Goal: Communication & Community: Answer question/provide support

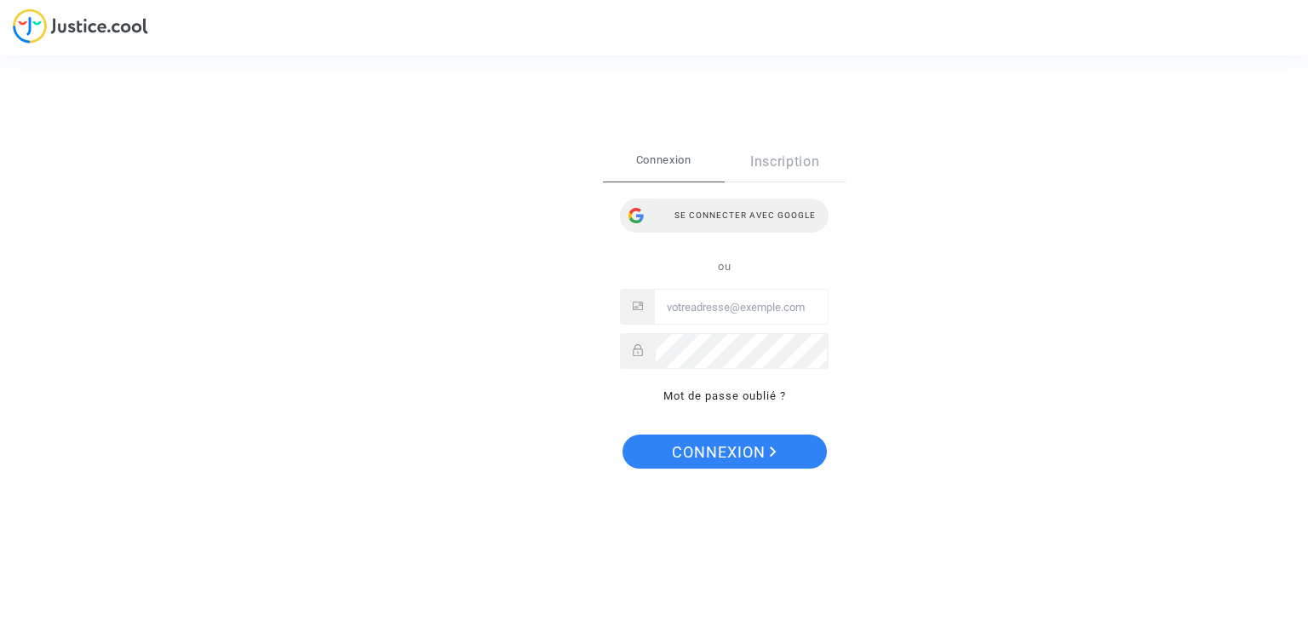
click at [727, 215] on div "Se connecter avec Google" at bounding box center [724, 215] width 209 height 34
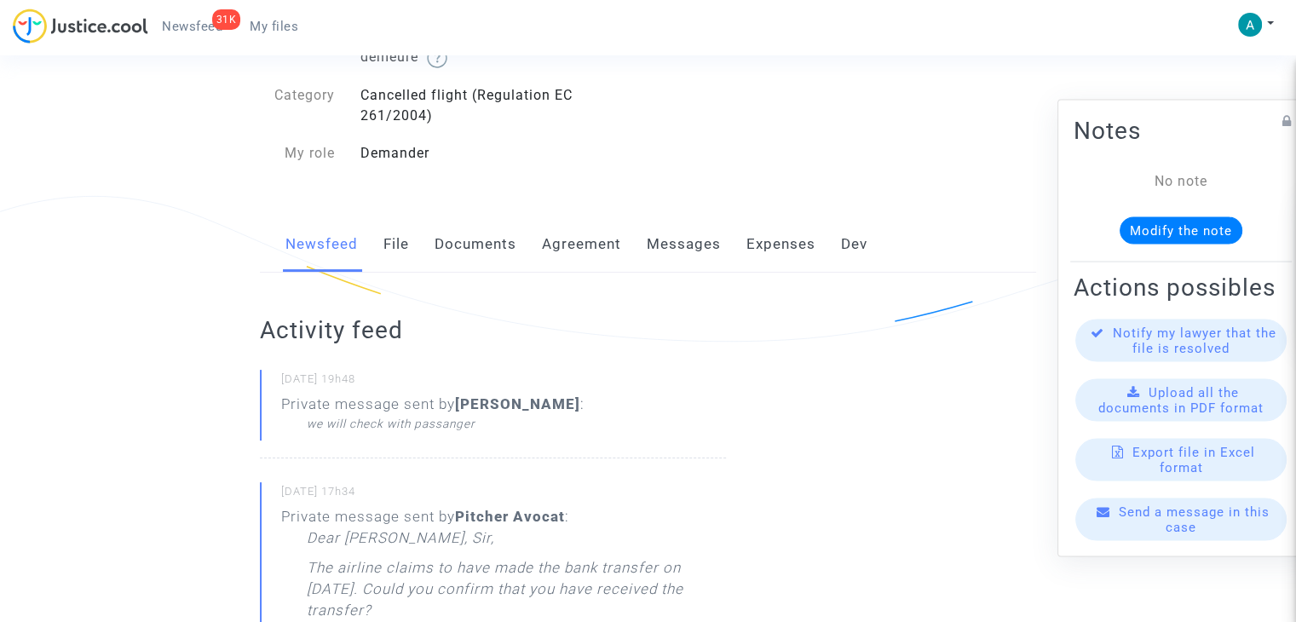
scroll to position [170, 0]
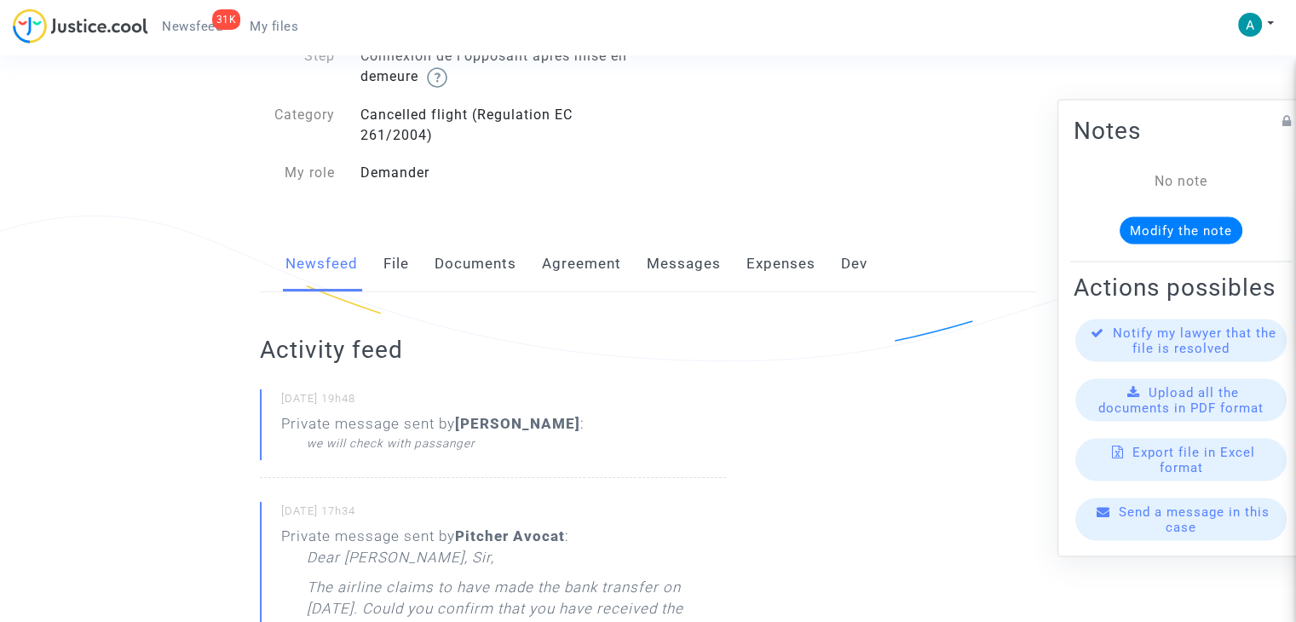
click at [1200, 539] on div "Send a message in this case" at bounding box center [1180, 519] width 211 height 43
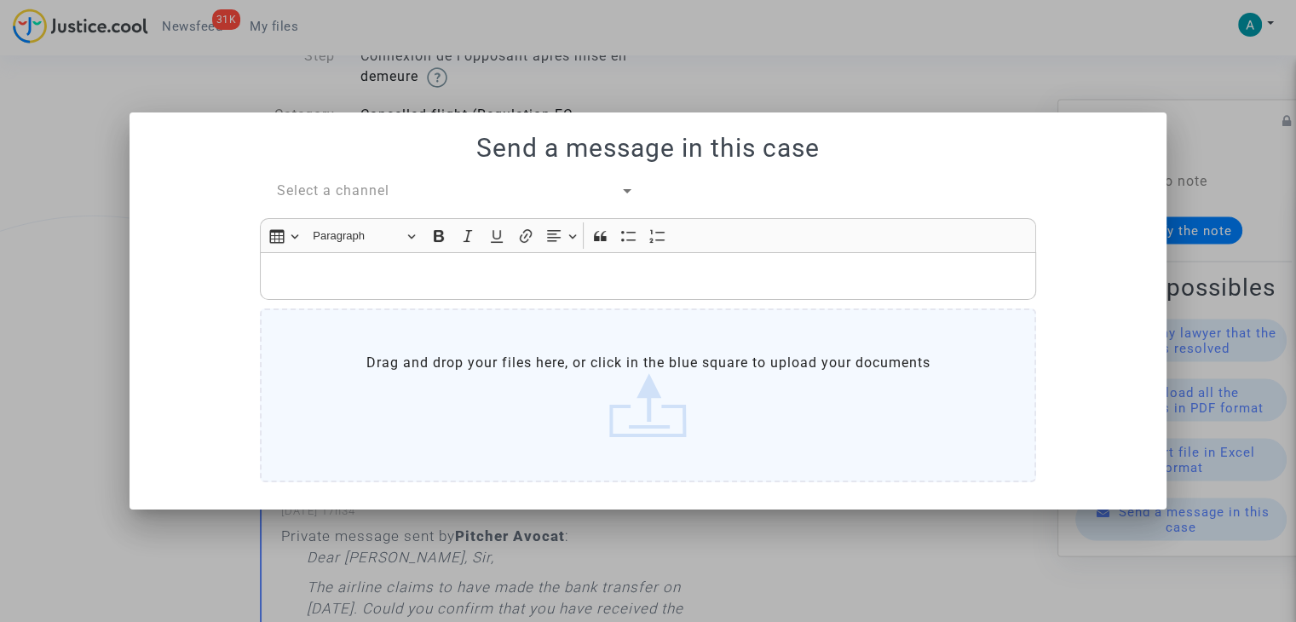
click at [344, 175] on div "Send a message in this case Select a channel Rich Text Editor Insert table Inse…" at bounding box center [648, 310] width 996 height 355
click at [345, 189] on span "Select a channel" at bounding box center [333, 190] width 112 height 16
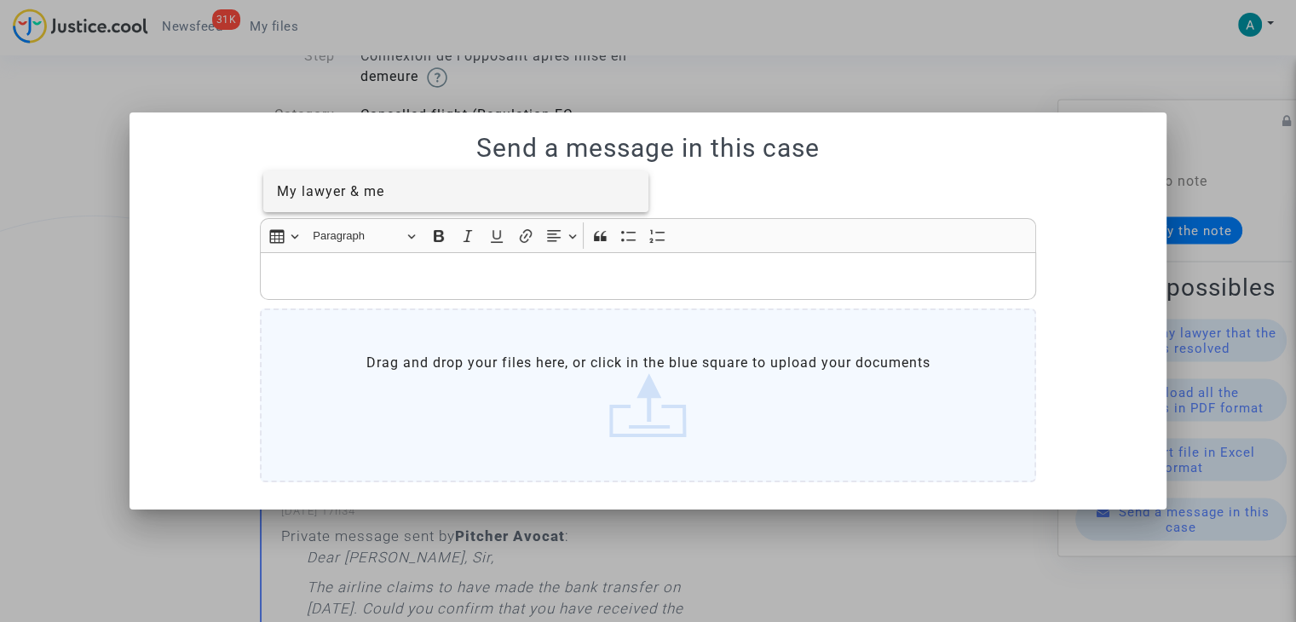
click at [359, 188] on span "My lawyer & me" at bounding box center [330, 191] width 107 height 16
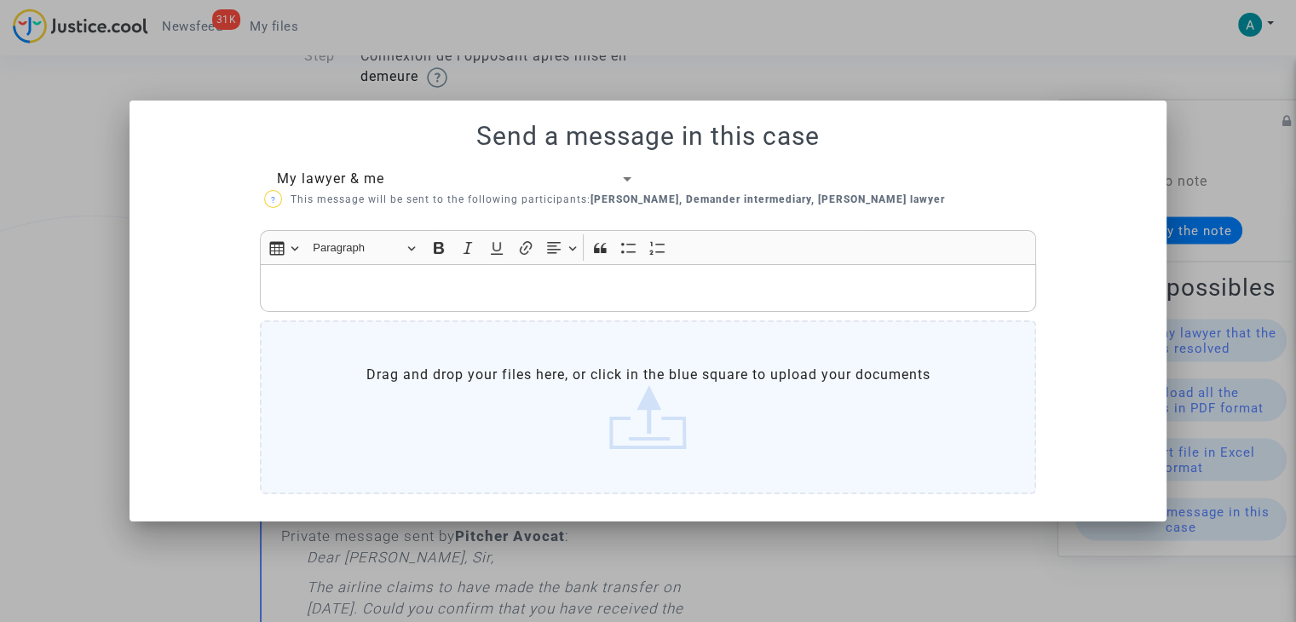
click at [366, 263] on div "Insert table Insert table Heading Paragraph Paragraph Heading 1 Heading 2 Headi…" at bounding box center [647, 247] width 767 height 32
click at [365, 284] on p "Rich Text Editor, main" at bounding box center [648, 287] width 758 height 21
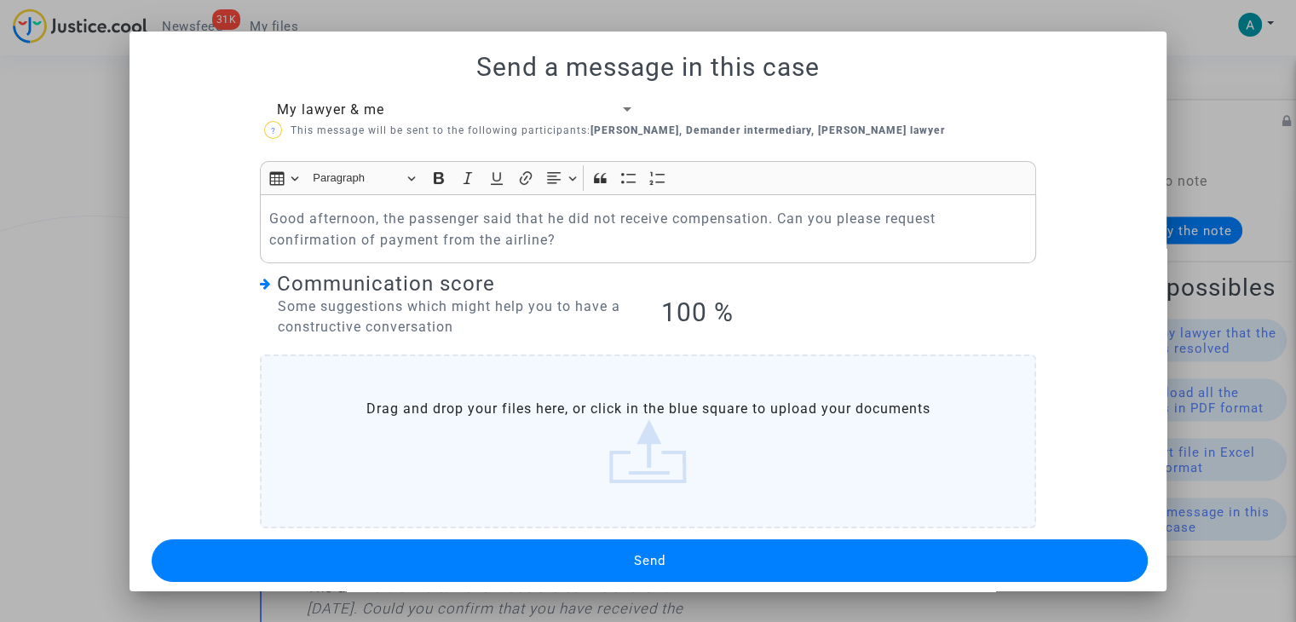
click at [606, 551] on button "Send" at bounding box center [650, 560] width 996 height 43
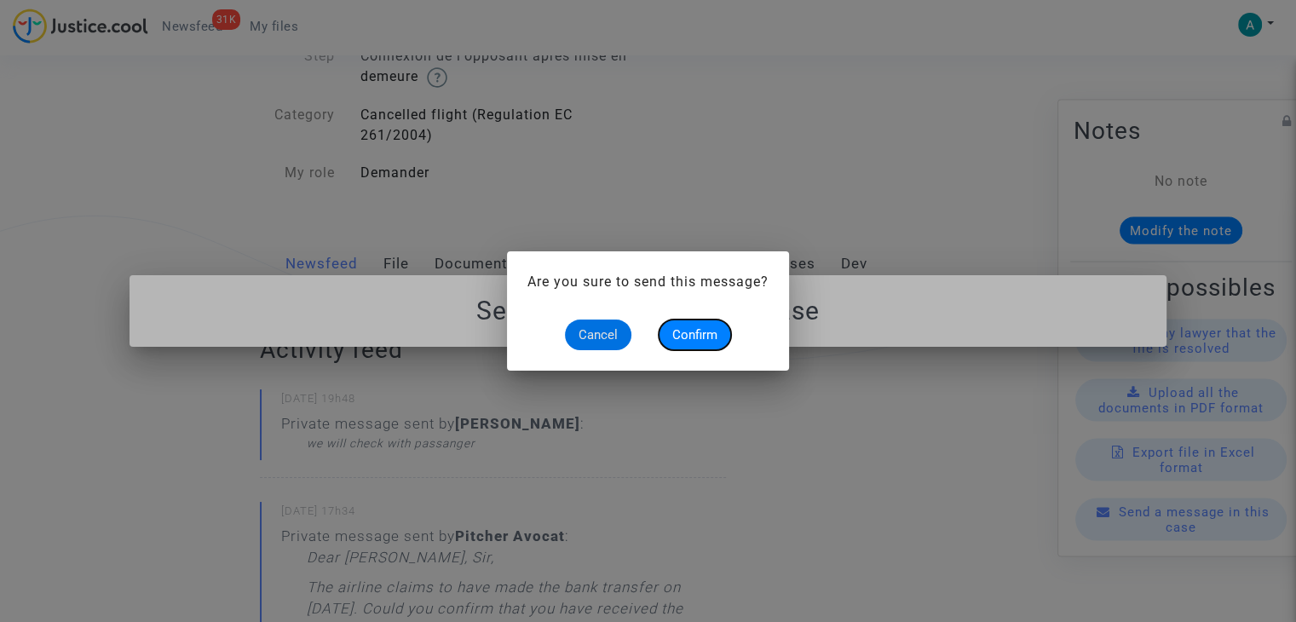
click at [704, 335] on span "Confirm" at bounding box center [694, 334] width 45 height 15
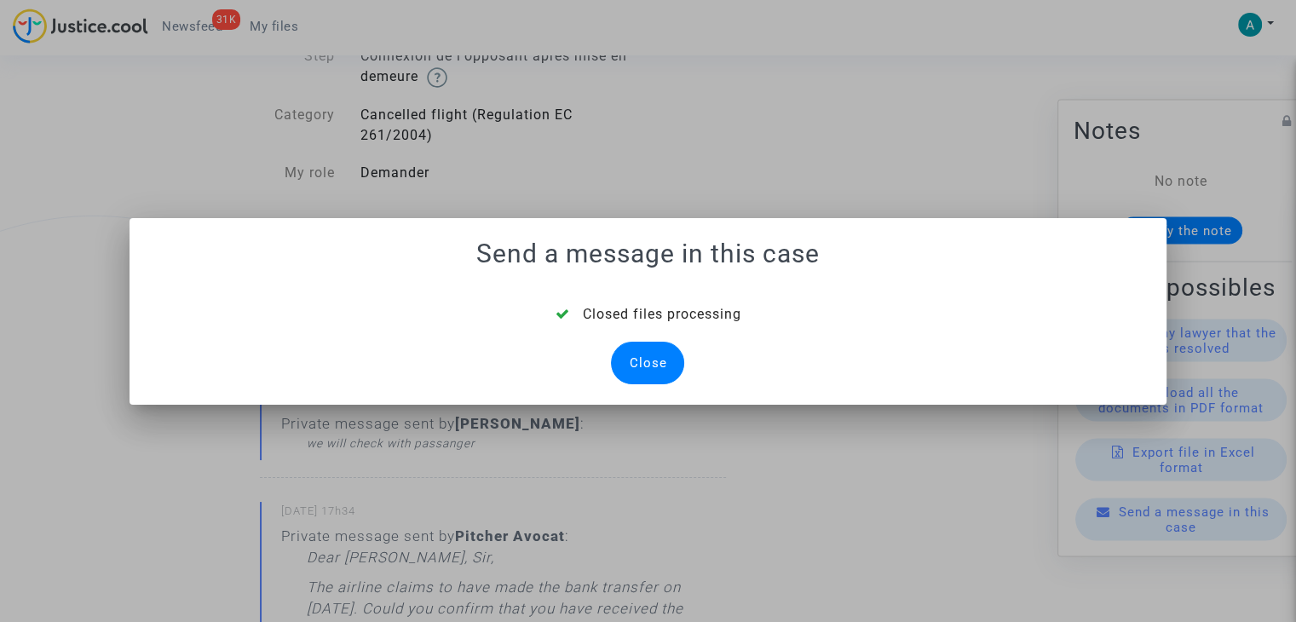
click at [646, 363] on div "Close" at bounding box center [647, 363] width 73 height 43
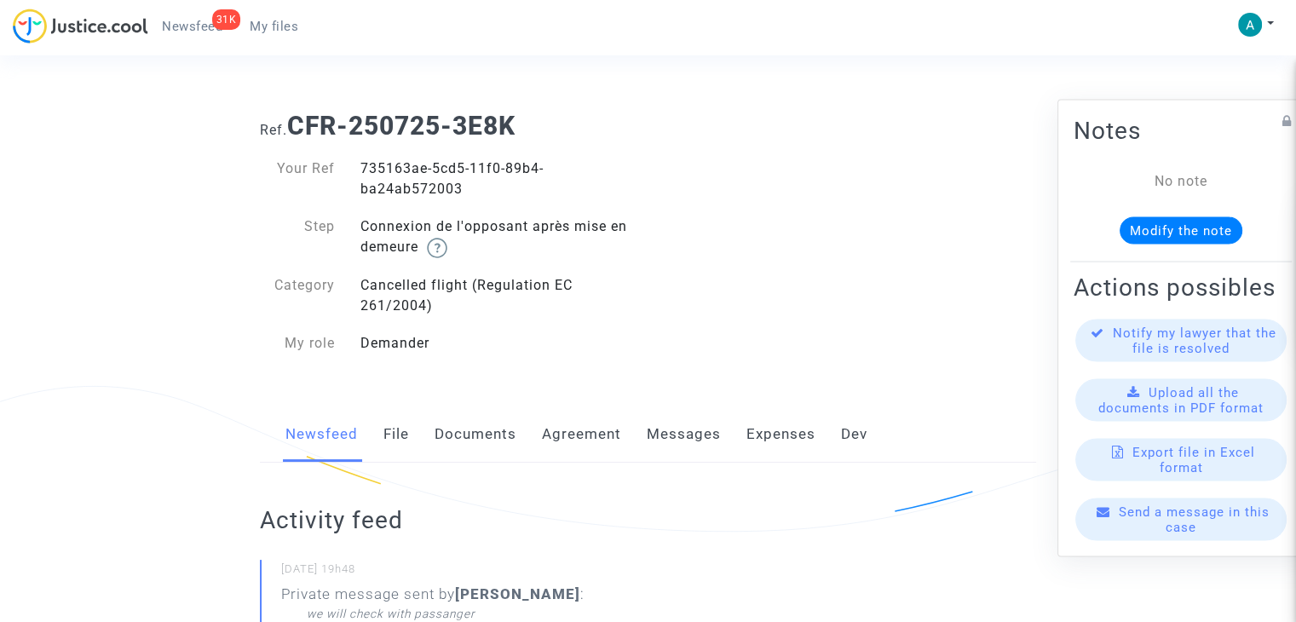
scroll to position [170, 0]
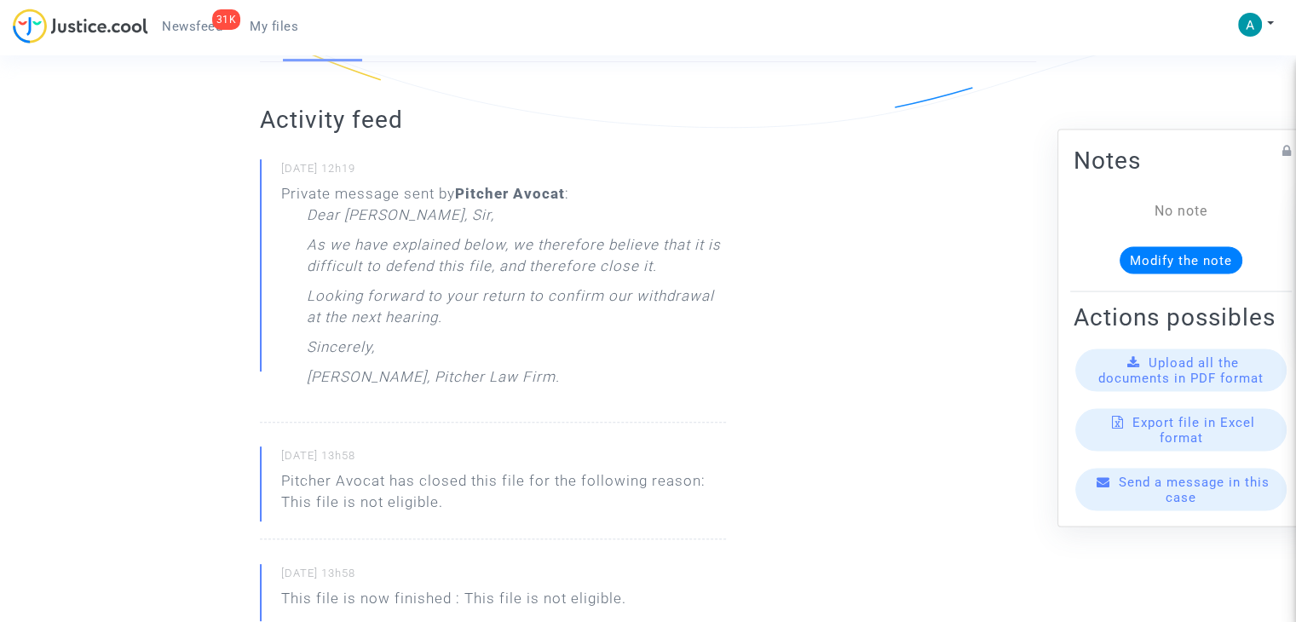
scroll to position [170, 0]
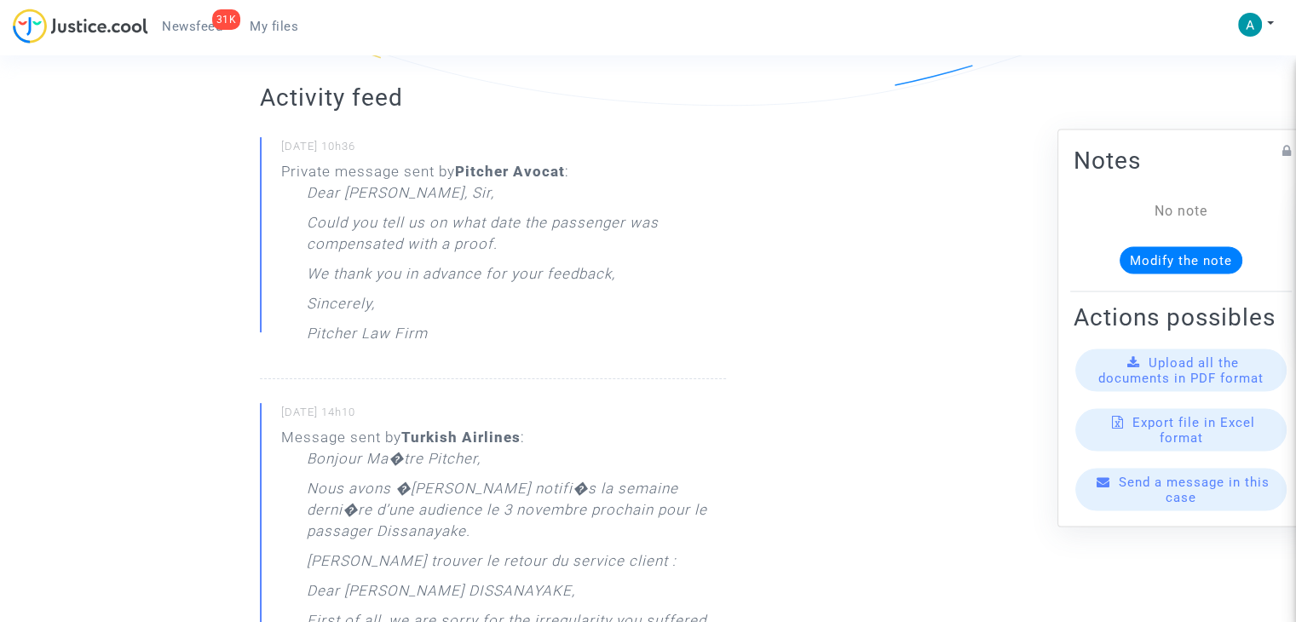
click at [1152, 511] on div "Send a message in this case" at bounding box center [1180, 489] width 211 height 43
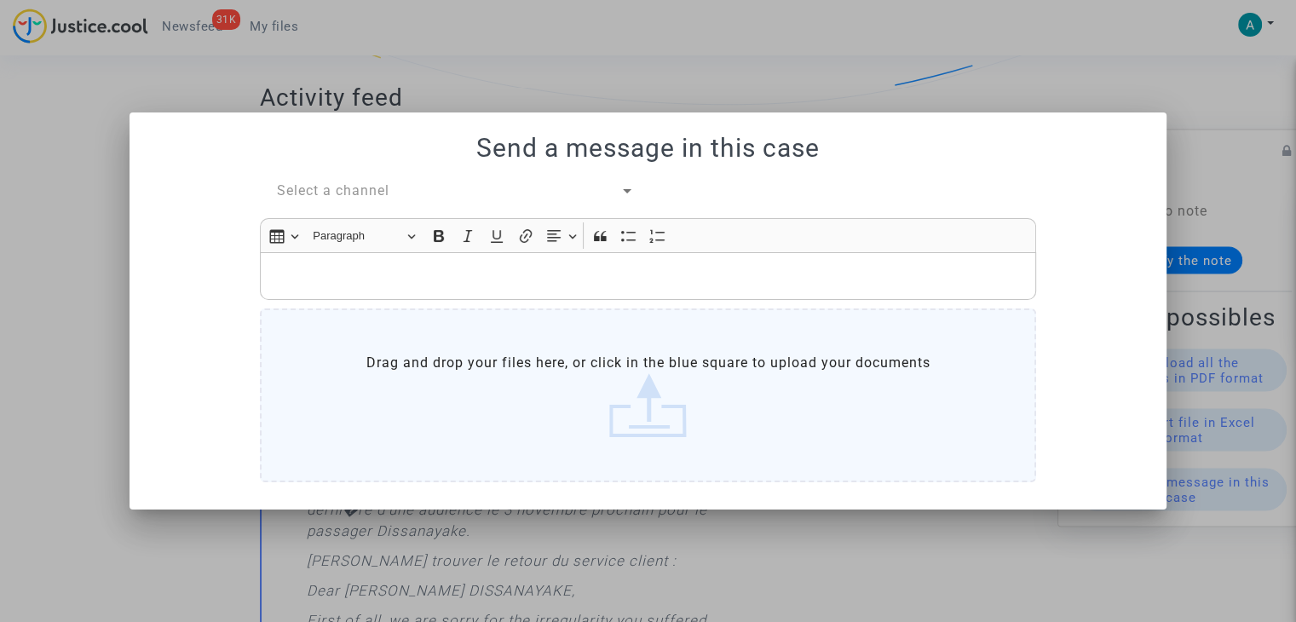
click at [340, 192] on span "Select a channel" at bounding box center [333, 190] width 112 height 16
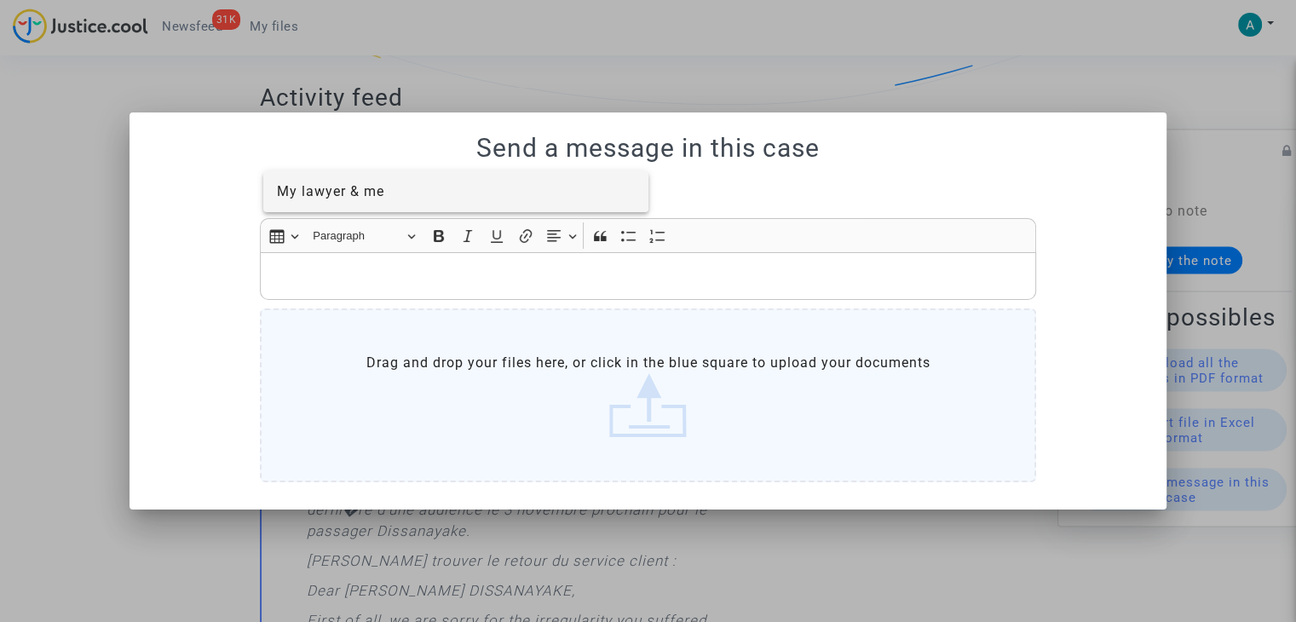
click at [349, 194] on span "My lawyer & me" at bounding box center [330, 191] width 107 height 16
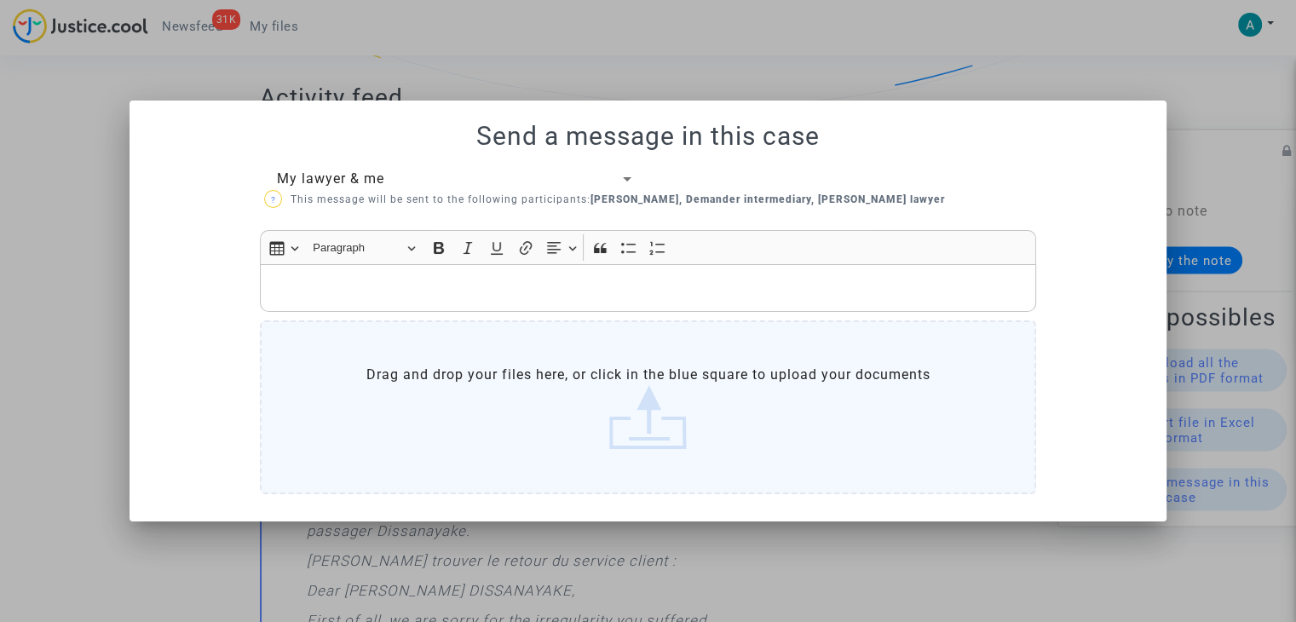
click at [358, 279] on p "Rich Text Editor, main" at bounding box center [648, 287] width 758 height 21
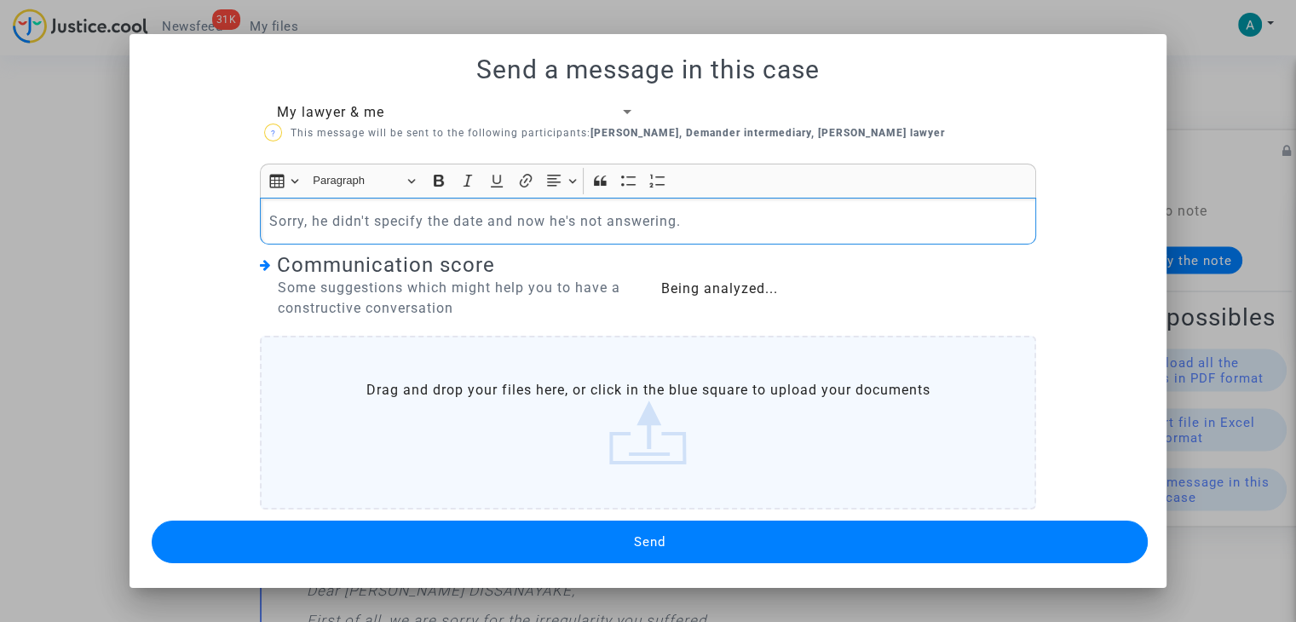
click at [709, 498] on label "Drag and drop your files here, or click in the blue square to upload your docum…" at bounding box center [648, 423] width 776 height 174
click at [0, 0] on input "Drag and drop your files here, or click in the blue square to upload your docum…" at bounding box center [0, 0] width 0 height 0
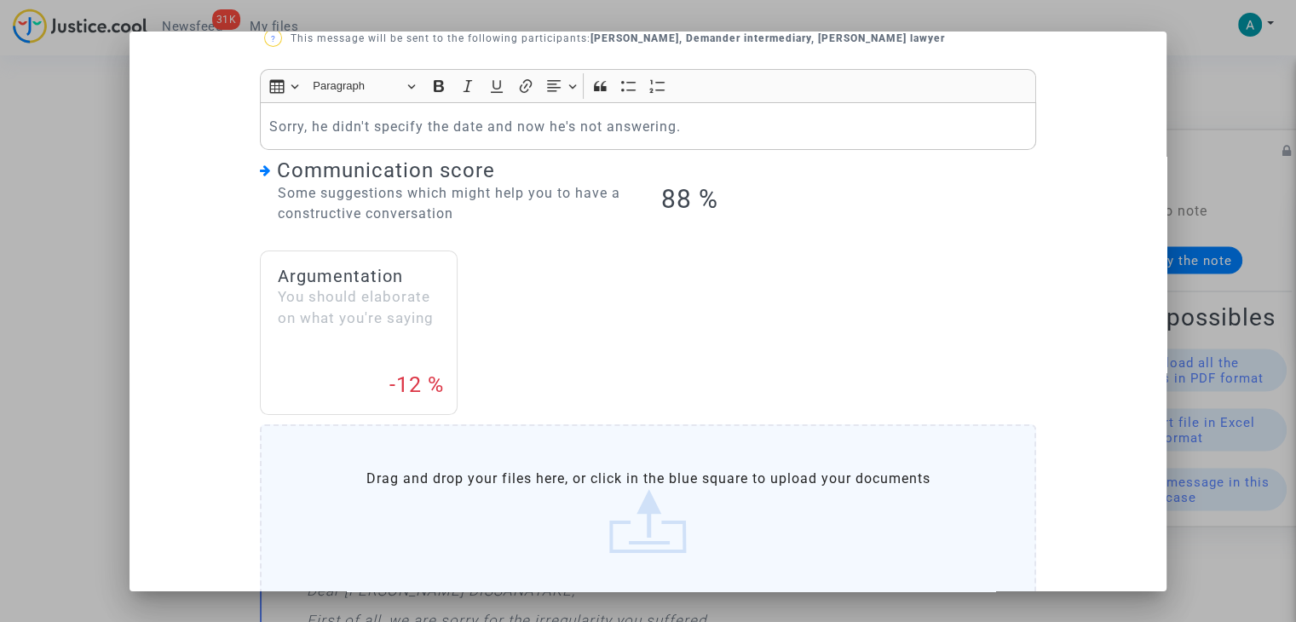
scroll to position [175, 0]
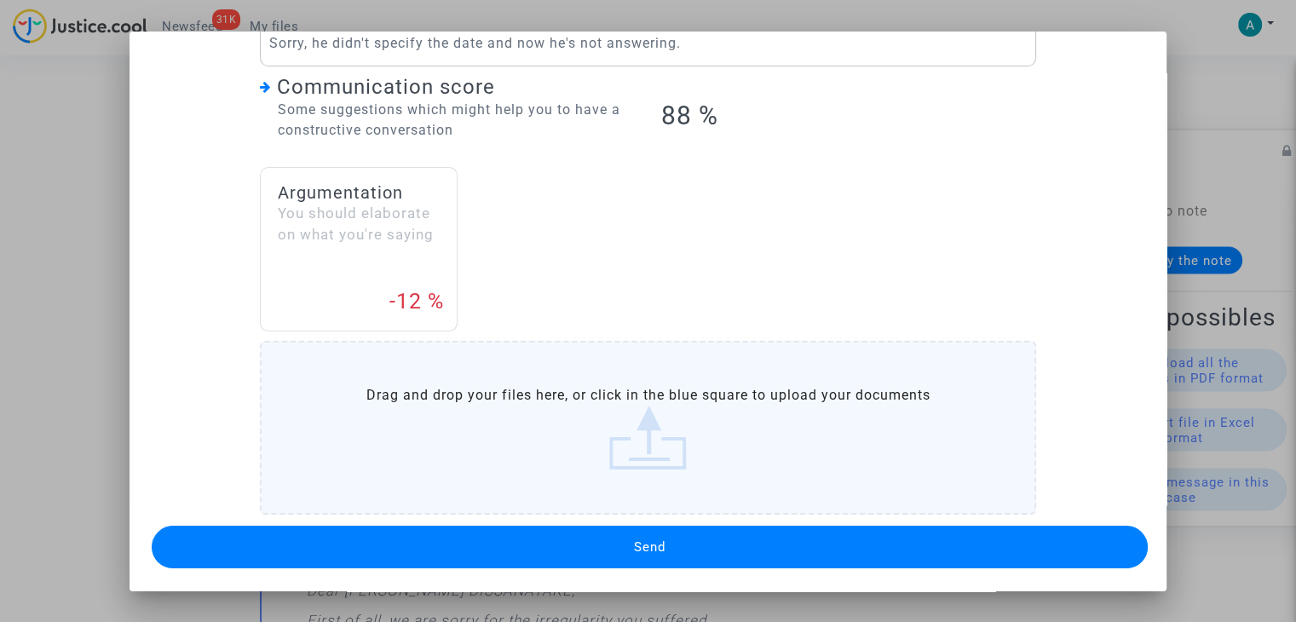
click at [655, 543] on span "Send" at bounding box center [650, 546] width 32 height 15
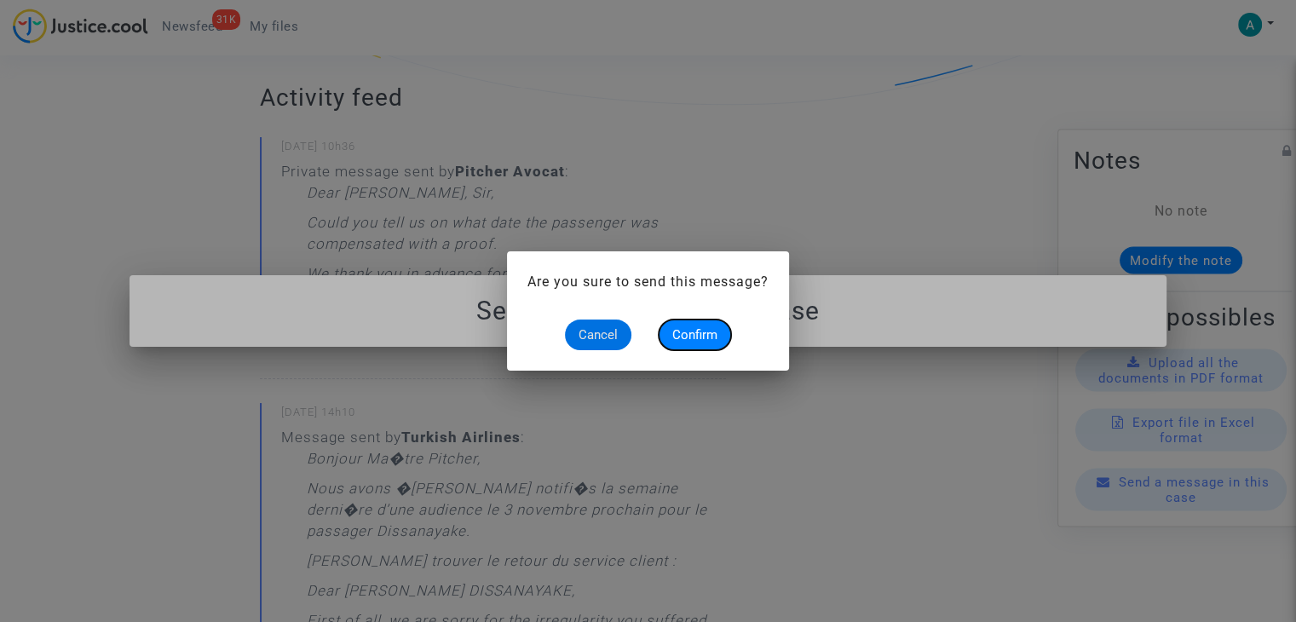
click at [698, 324] on button "Confirm" at bounding box center [694, 334] width 72 height 31
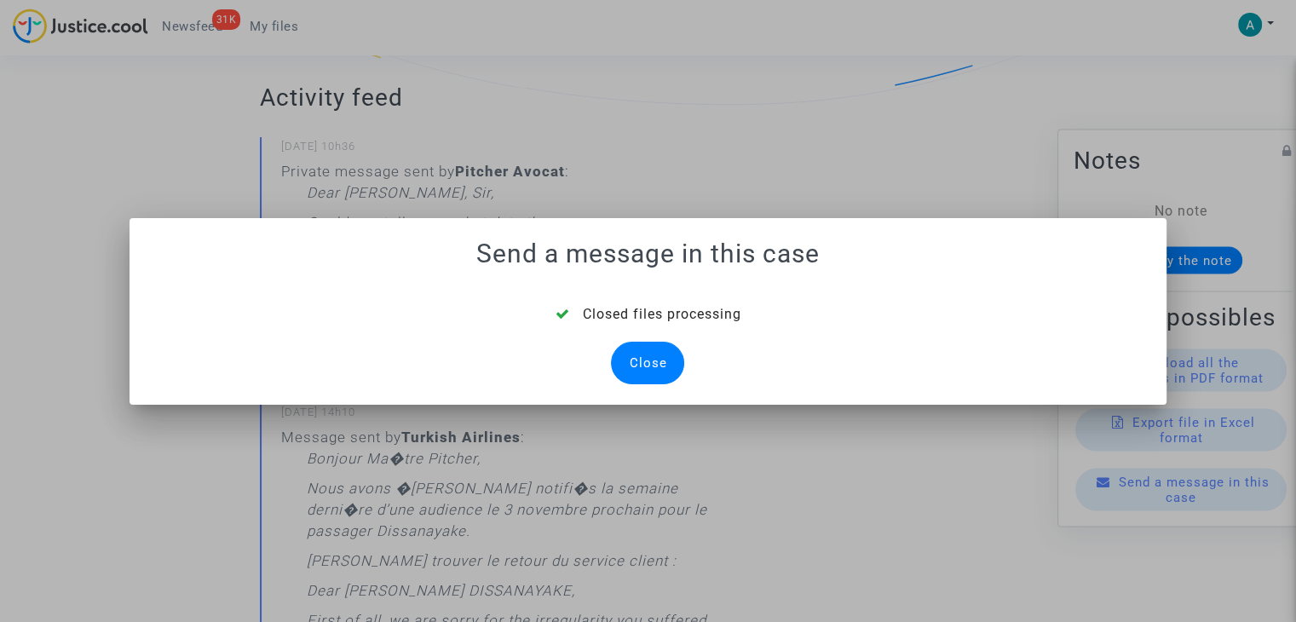
click at [648, 364] on div "Close" at bounding box center [647, 363] width 73 height 43
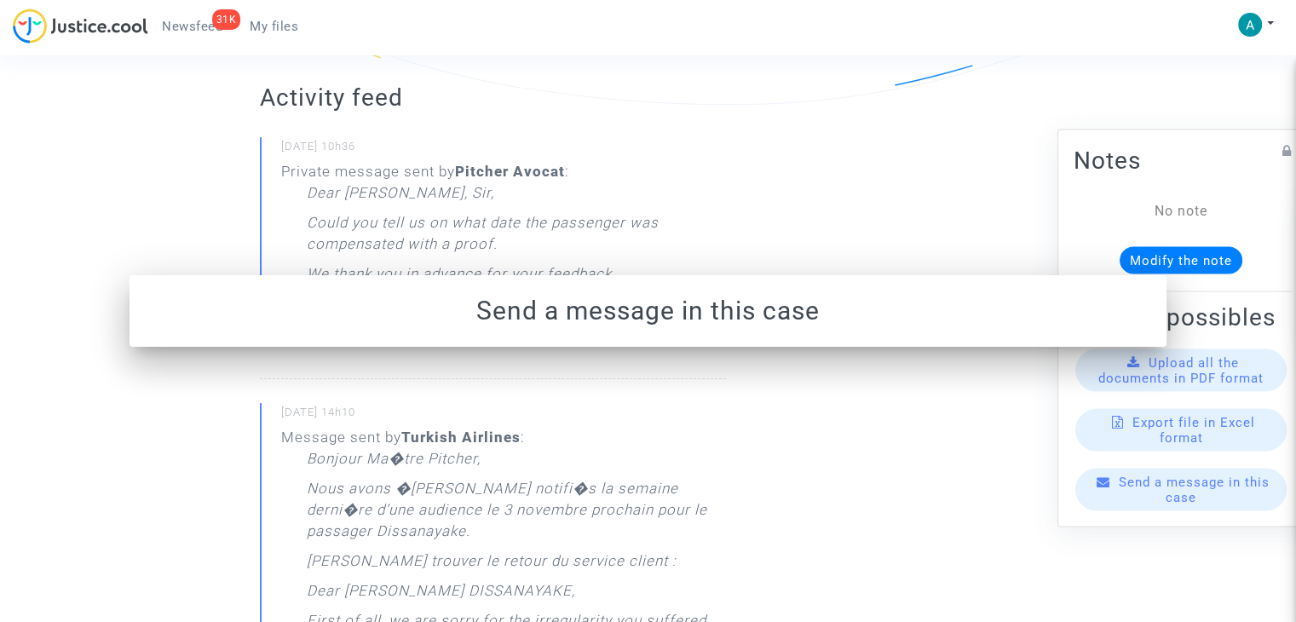
scroll to position [426, 0]
